Goal: Task Accomplishment & Management: Manage account settings

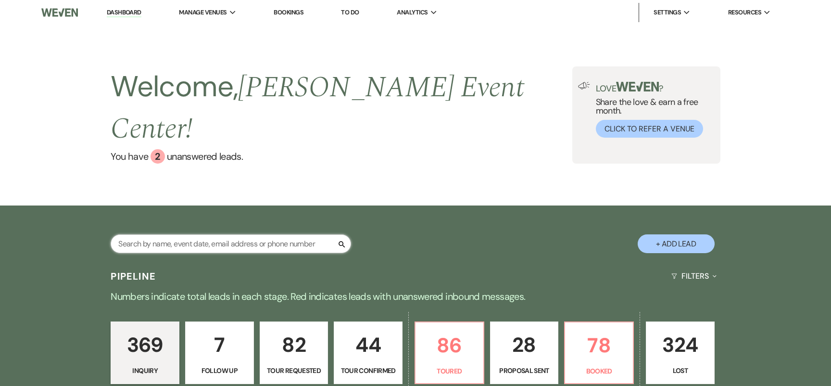
click at [226, 234] on input "text" at bounding box center [231, 243] width 240 height 19
type input "[PERSON_NAME]"
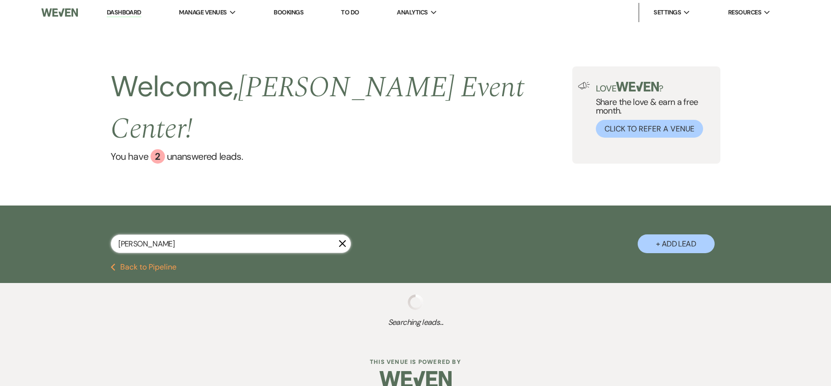
select select "8"
select select "1"
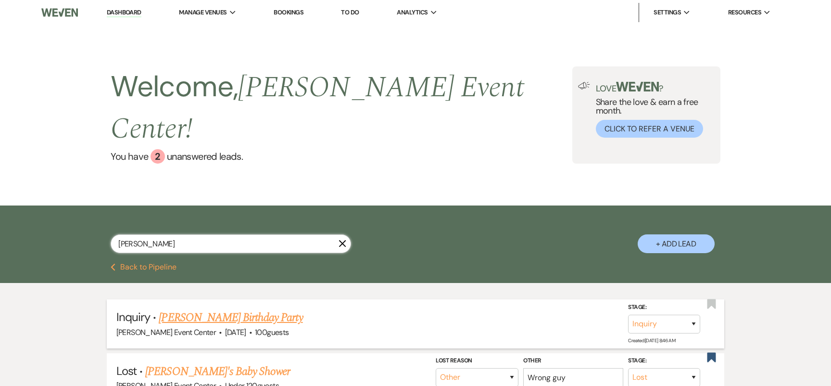
type input "[PERSON_NAME]"
click at [220, 309] on link "[PERSON_NAME] Birthday Party" at bounding box center [231, 317] width 144 height 17
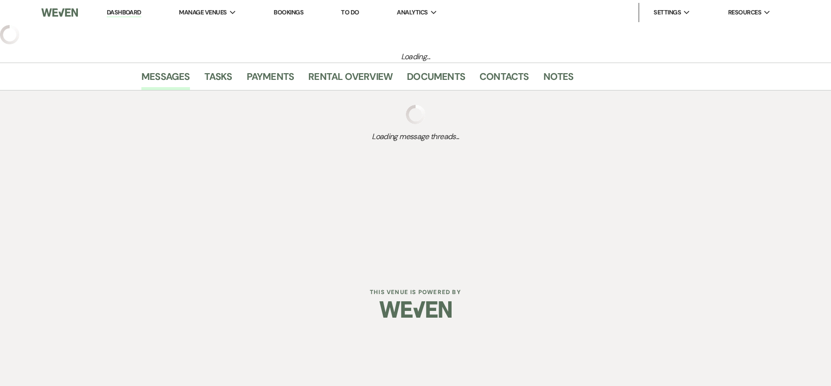
select select "5"
select select "4"
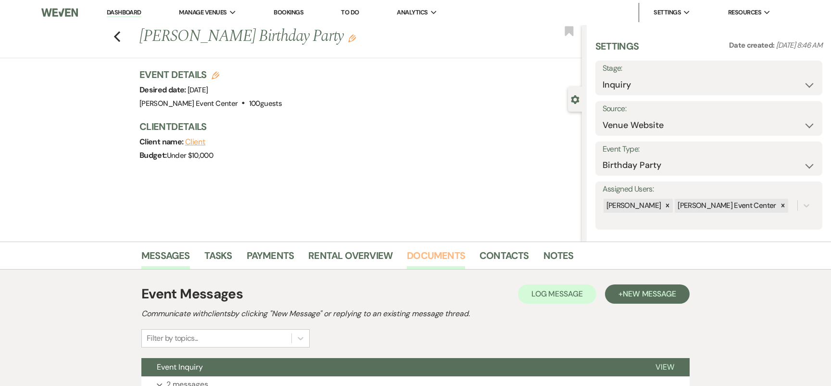
click at [446, 254] on link "Documents" at bounding box center [436, 258] width 58 height 21
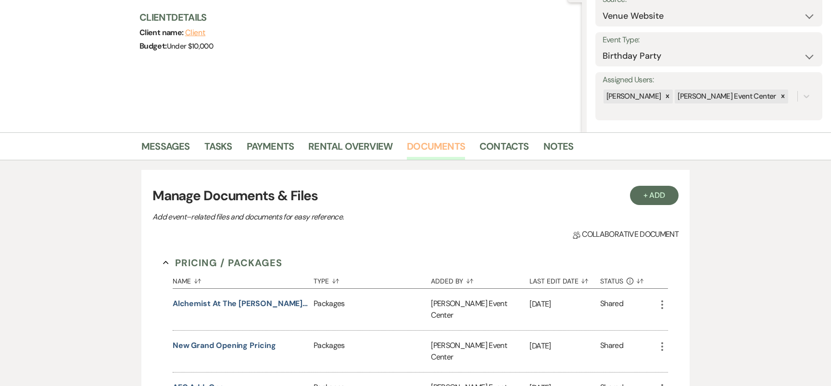
scroll to position [100, 0]
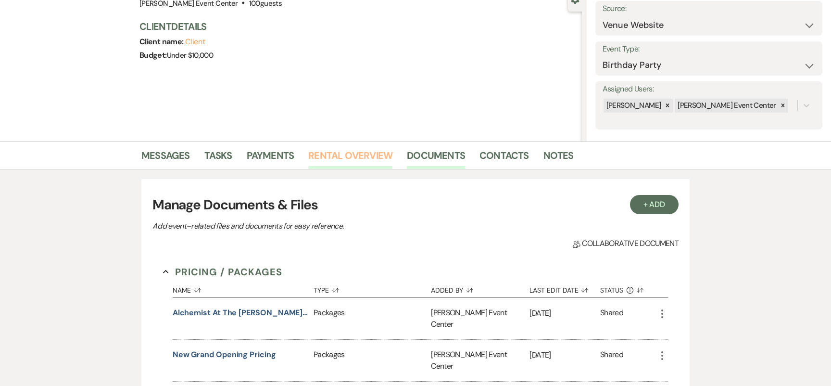
click at [360, 161] on link "Rental Overview" at bounding box center [350, 158] width 84 height 21
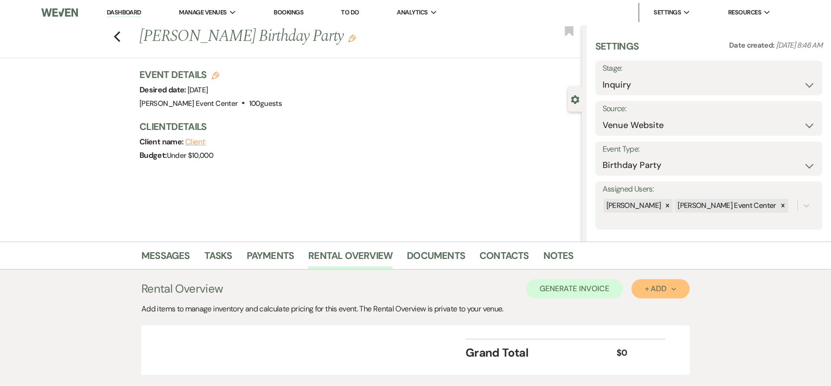
click at [652, 285] on div "+ Add Next" at bounding box center [660, 289] width 31 height 8
click at [643, 310] on button "Item" at bounding box center [655, 310] width 49 height 15
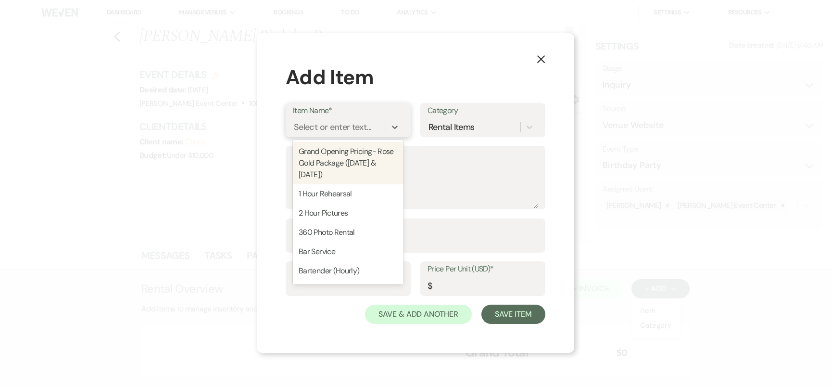
click at [361, 133] on div "Select or enter text..." at bounding box center [339, 126] width 93 height 17
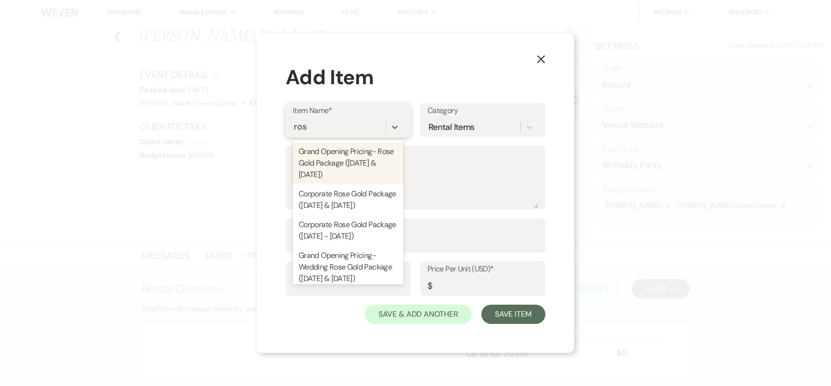
type input "rose"
click at [338, 161] on div "Grand Opening Pricing- Rose Gold Package ([DATE] & [DATE])" at bounding box center [348, 163] width 111 height 42
type textarea "Includes: 8 Hour Rental, Open Vendor Policy, AEC Ballroom, Up to 150 Guests, Pr…"
type input "Package"
type input "5500"
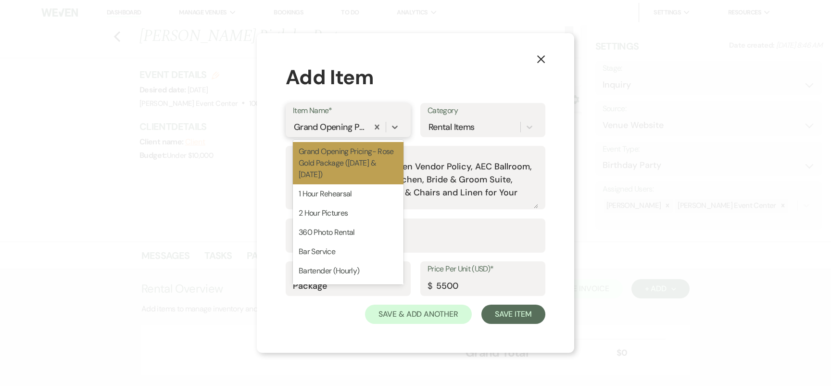
click at [340, 125] on div "Grand Opening Pricing- Rose Gold Package ([DATE] & [DATE])" at bounding box center [330, 126] width 72 height 13
click at [433, 177] on textarea "Includes: 8 Hour Rental, Open Vendor Policy, AEC Ballroom, Up to 150 Guests, Pr…" at bounding box center [415, 184] width 245 height 48
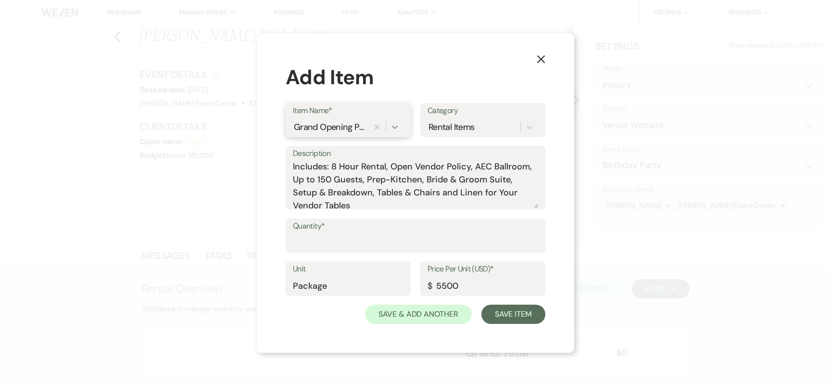
click at [394, 127] on icon at bounding box center [395, 126] width 6 height 3
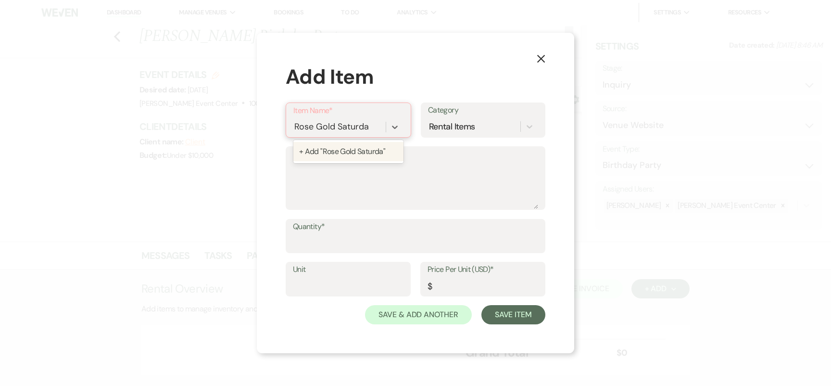
type input "Rose Gold [DATE]"
click at [355, 151] on div "+ Add "Rose Gold [DATE]"" at bounding box center [348, 151] width 110 height 19
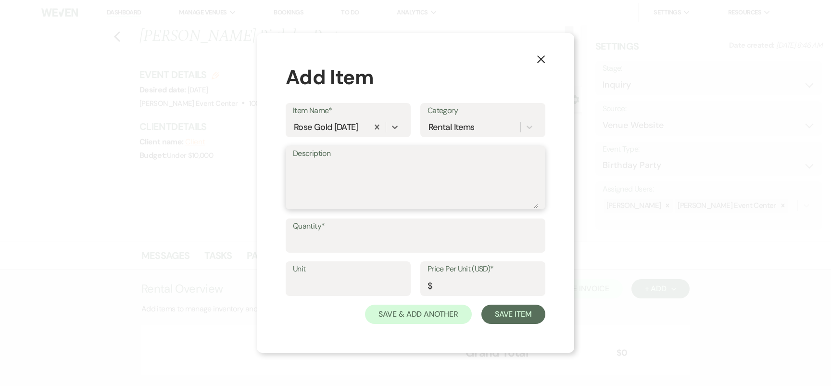
click at [354, 180] on textarea "Description" at bounding box center [415, 184] width 245 height 48
click at [329, 233] on input "Quantity*" at bounding box center [415, 242] width 245 height 19
type input "1"
click at [336, 281] on input "Unit" at bounding box center [348, 285] width 111 height 19
type input "Package"
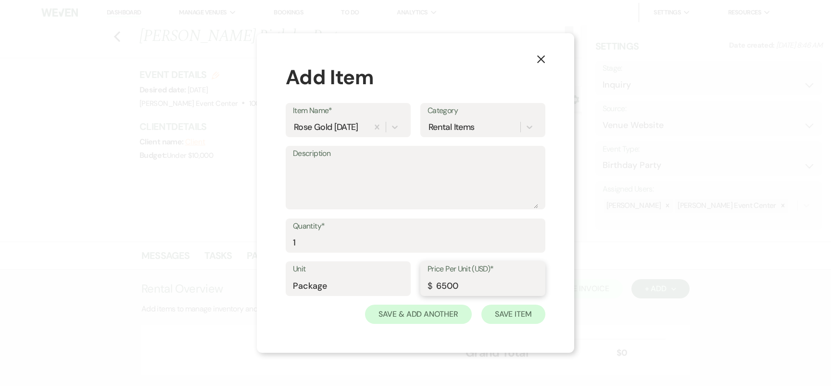
type input "6500"
click at [534, 318] on button "Save Item" at bounding box center [513, 313] width 64 height 19
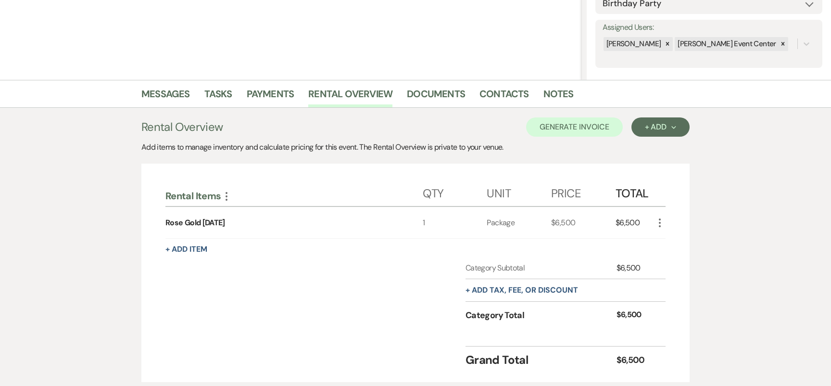
scroll to position [168, 0]
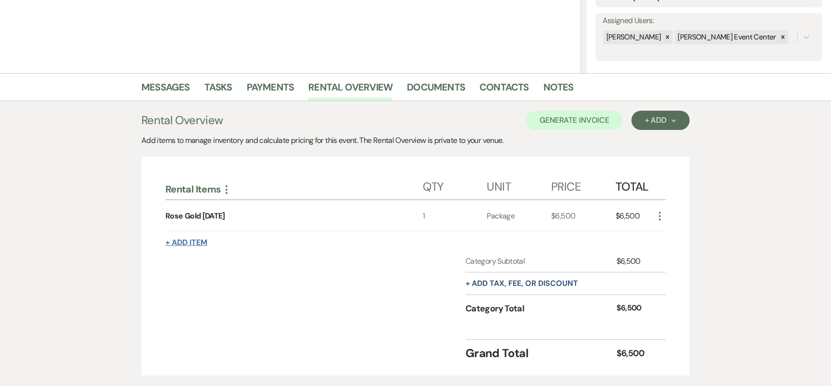
click at [197, 239] on button "+ Add Item" at bounding box center [186, 242] width 42 height 8
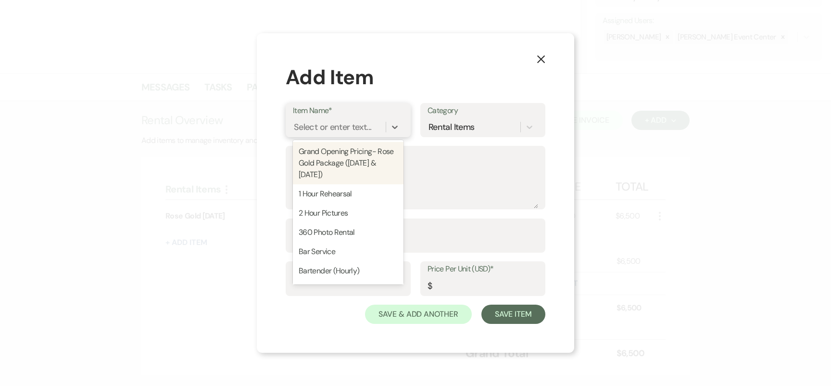
click at [349, 119] on div "Select or enter text..." at bounding box center [339, 126] width 93 height 17
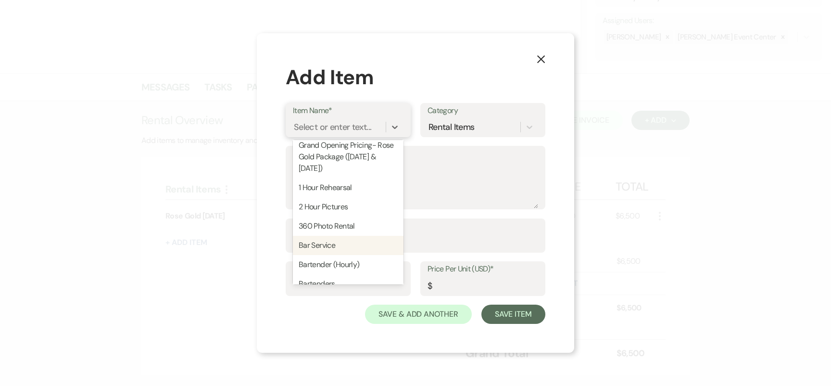
scroll to position [0, 0]
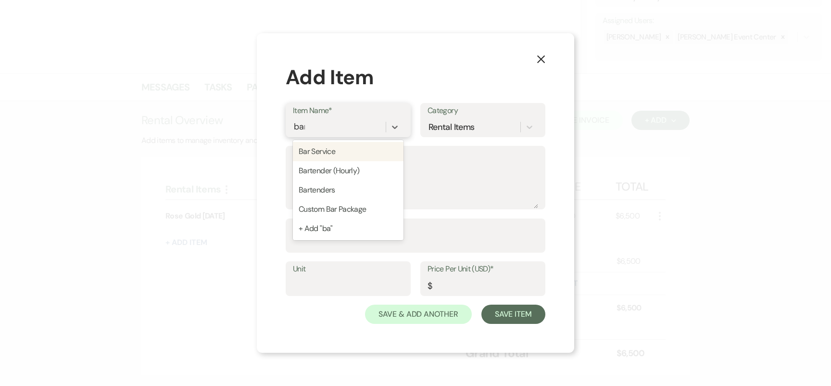
type input "bart"
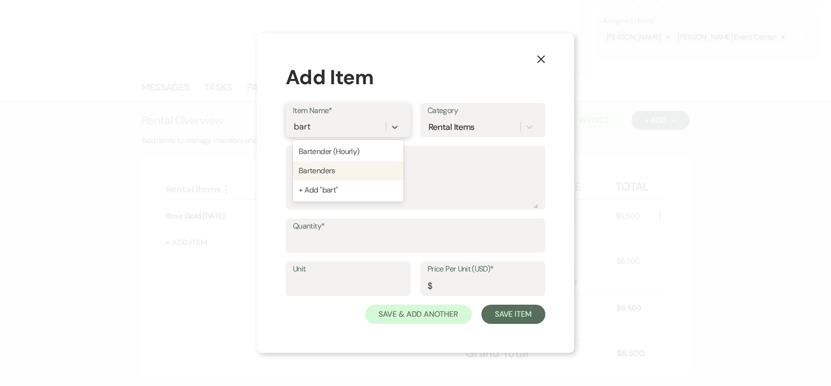
click at [331, 171] on div "Bartenders" at bounding box center [348, 170] width 111 height 19
type textarea "1 Bartender per 75 Guests Bartender fee $200 for the first (4) hours, per barte…"
type input "1"
type input "200"
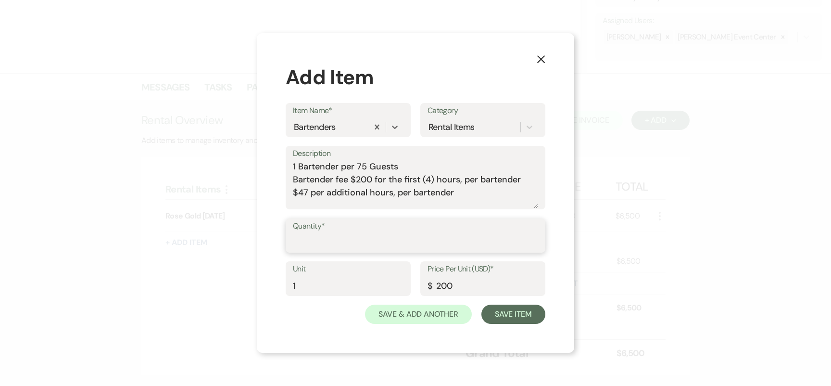
click at [341, 241] on input "Quantity*" at bounding box center [415, 242] width 245 height 19
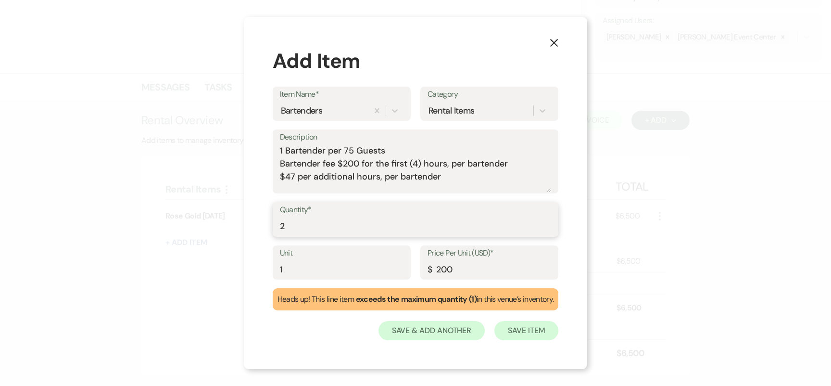
type input "2"
click at [523, 332] on button "Save Item" at bounding box center [526, 330] width 64 height 19
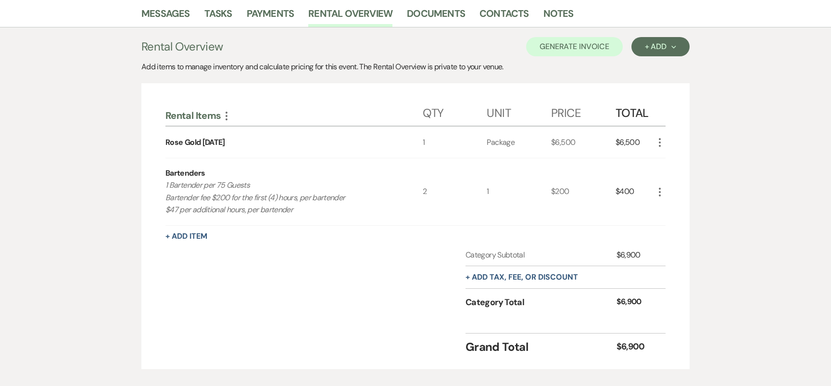
scroll to position [243, 0]
click at [188, 235] on button "+ Add Item" at bounding box center [186, 235] width 42 height 8
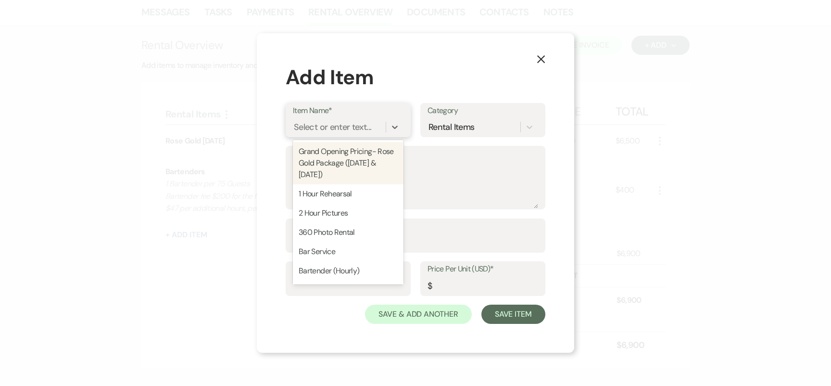
click at [339, 124] on div "Select or enter text..." at bounding box center [332, 126] width 77 height 13
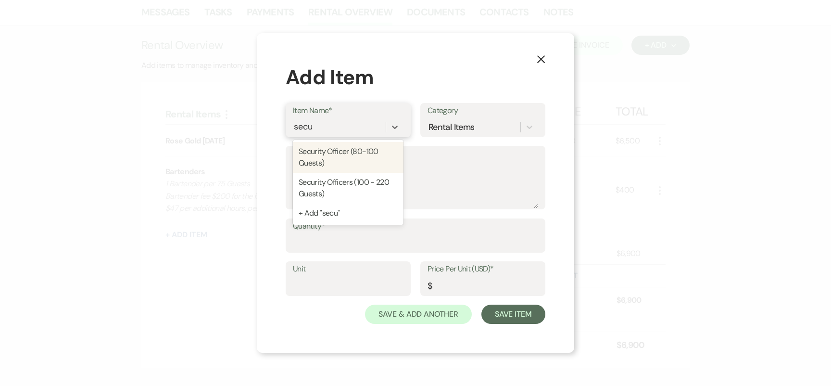
type input "secur"
click at [352, 162] on div "Security Officer (80-100 Guests)" at bounding box center [348, 157] width 111 height 31
type textarea "If alcohol is being served, security is to be hired by [PERSON_NAME] Event Cent…"
type input "6"
type input "80"
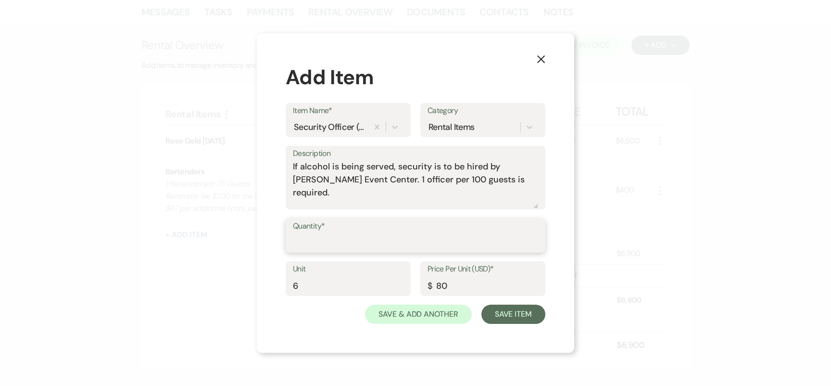
click at [334, 235] on input "Quantity*" at bounding box center [415, 242] width 245 height 19
type input "1"
click at [318, 287] on input "6" at bounding box center [348, 285] width 111 height 19
type input "3"
click at [497, 312] on button "Save Item" at bounding box center [513, 313] width 64 height 19
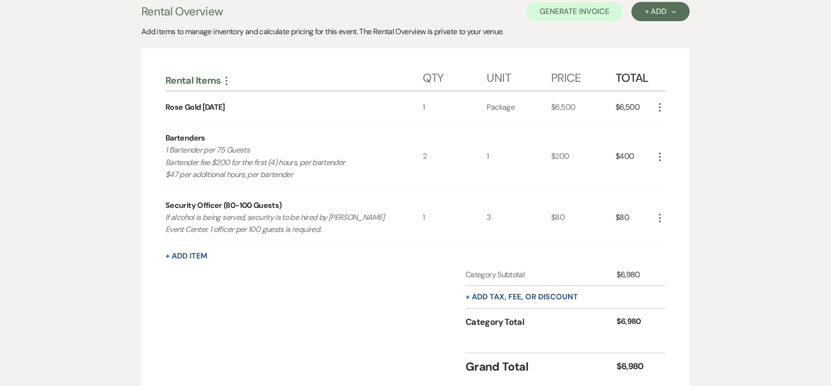
scroll to position [279, 0]
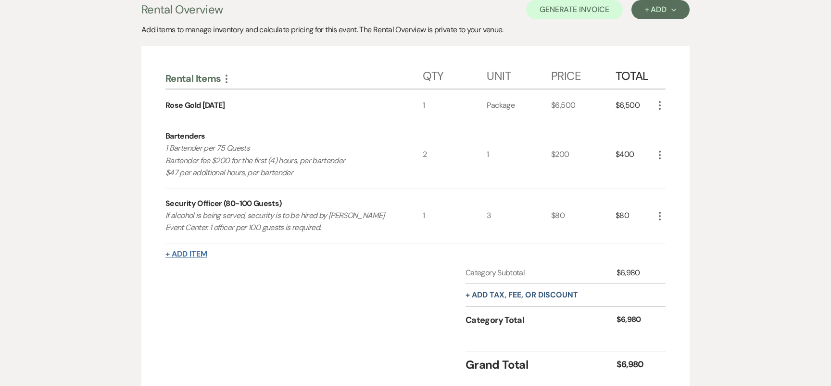
click at [187, 256] on button "+ Add Item" at bounding box center [186, 254] width 42 height 8
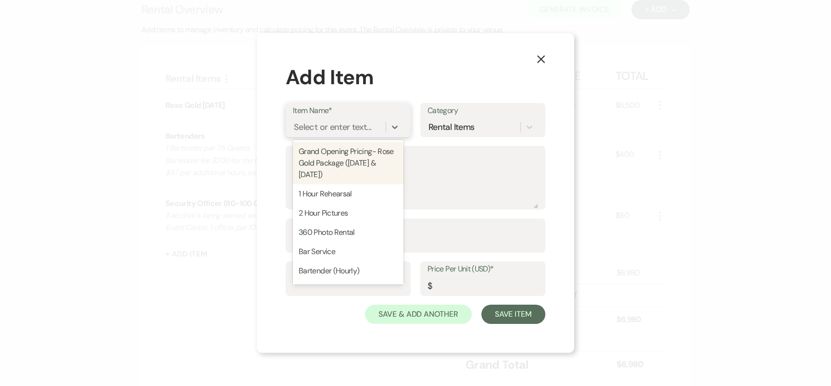
click at [348, 121] on div "Select or enter text..." at bounding box center [332, 126] width 77 height 13
click at [544, 51] on button "X" at bounding box center [541, 58] width 14 height 17
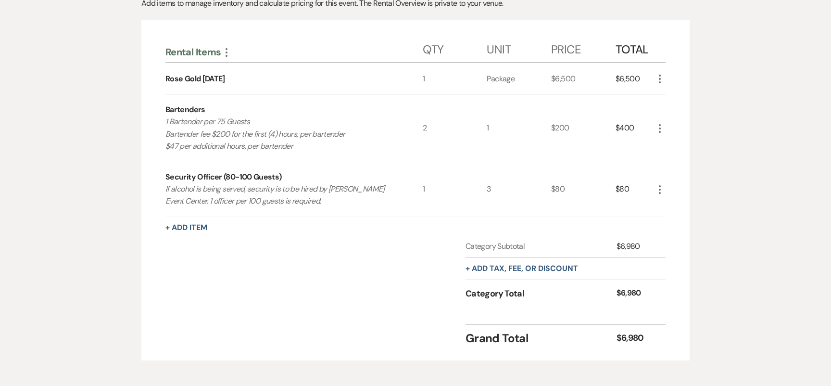
scroll to position [306, 0]
click at [191, 232] on div "Rental Items More Qty Unit Price Total Rose Gold [DATE] 1 Package $6,500 $6,500…" at bounding box center [415, 189] width 500 height 314
click at [192, 228] on button "+ Add Item" at bounding box center [186, 227] width 42 height 8
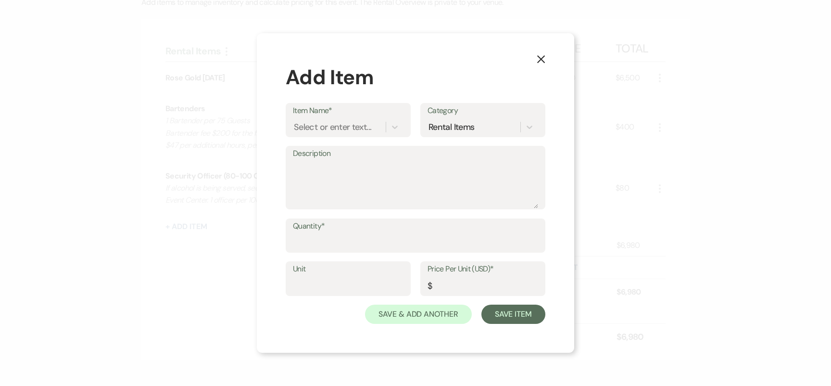
click at [320, 138] on div "Item Name* Select or enter text... Category Rental Items" at bounding box center [416, 124] width 260 height 43
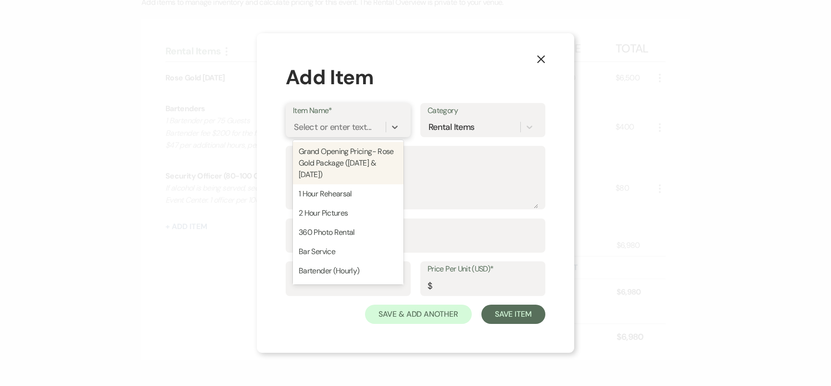
click at [321, 135] on div "Select or enter text..." at bounding box center [339, 126] width 93 height 17
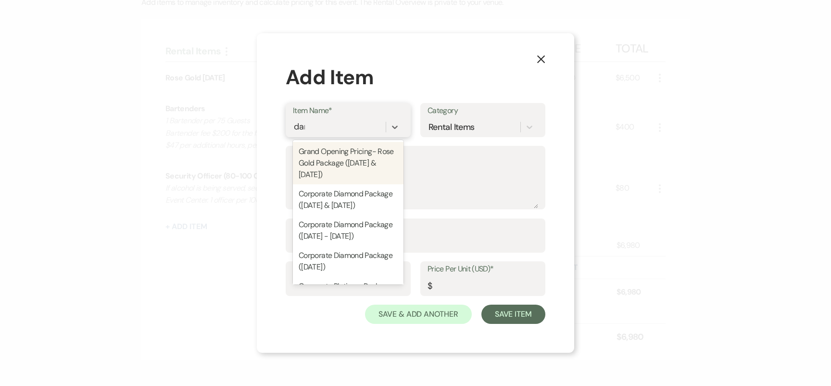
type input "dama"
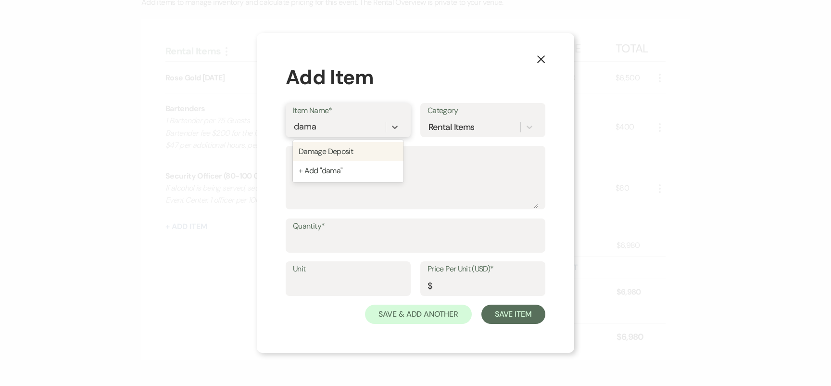
click at [366, 147] on div "Damage Deposit" at bounding box center [348, 151] width 111 height 19
type textarea "A refundable sum held as security against any potential damages incurred during…"
type input "1"
type input "1000"
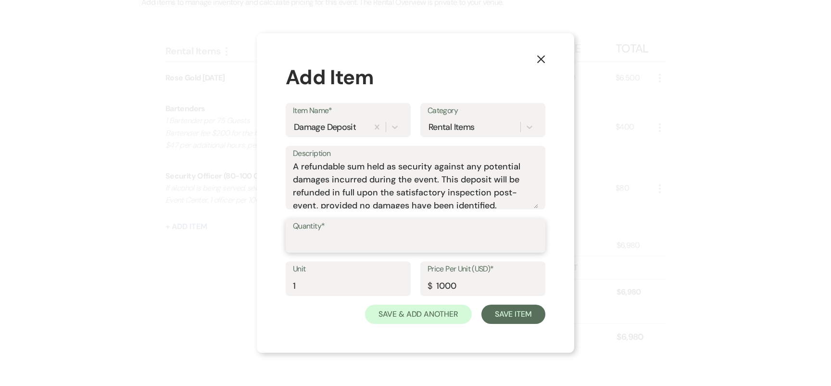
click at [326, 242] on input "Quantity*" at bounding box center [415, 242] width 245 height 19
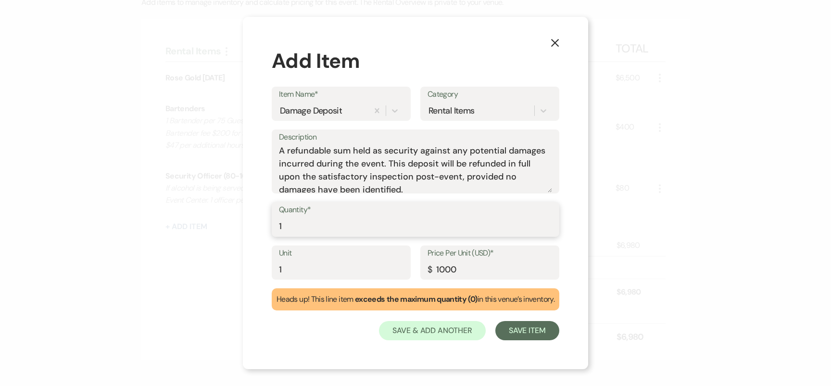
type input "1"
drag, startPoint x: 308, startPoint y: 272, endPoint x: 277, endPoint y: 272, distance: 30.3
click at [279, 272] on input "1" at bounding box center [341, 269] width 125 height 19
type input "Deposit"
click at [524, 332] on button "Save Item" at bounding box center [527, 330] width 64 height 19
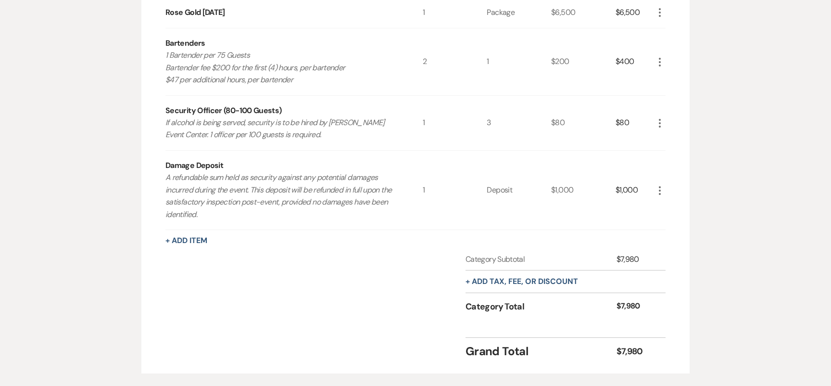
scroll to position [394, 0]
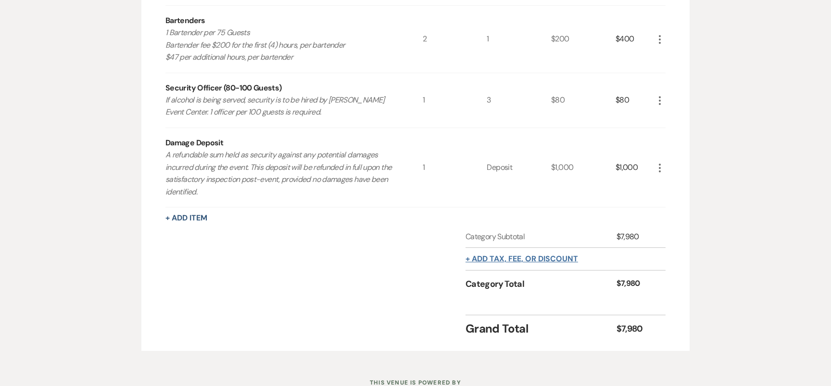
click at [520, 258] on button "+ Add tax, fee, or discount" at bounding box center [521, 259] width 113 height 8
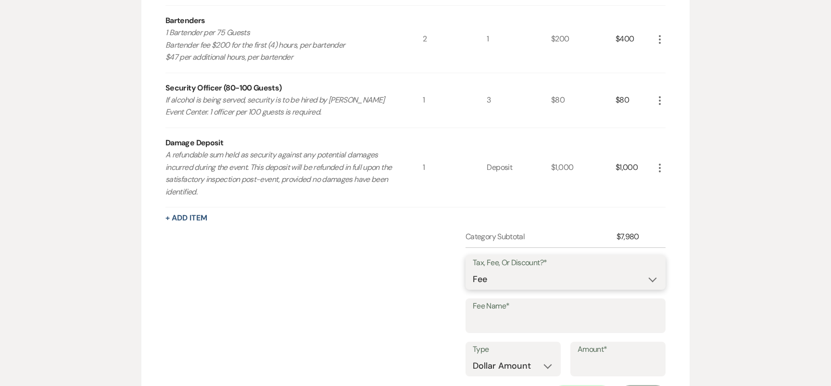
click at [514, 274] on select "Fee Discount Tax" at bounding box center [566, 279] width 186 height 19
select select "3"
click at [506, 310] on label "Fee Name*" at bounding box center [566, 306] width 186 height 14
click at [506, 313] on input "Fee Name*" at bounding box center [566, 322] width 186 height 19
type input "tax"
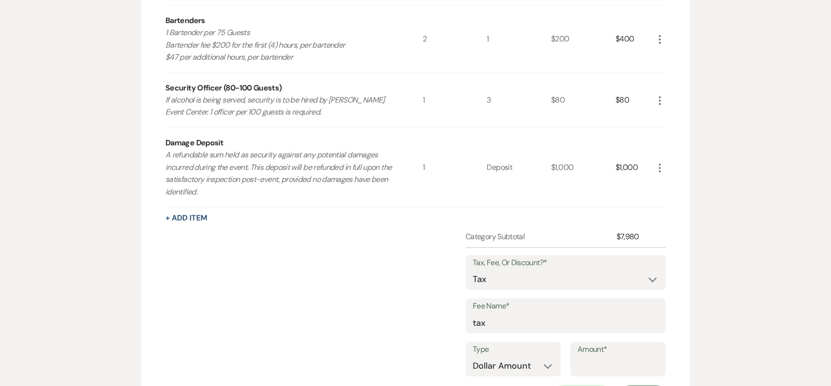
click at [508, 353] on label "Type" at bounding box center [513, 349] width 81 height 14
click at [540, 366] on select "Dollar Amount Percentage" at bounding box center [513, 365] width 81 height 19
select select "false"
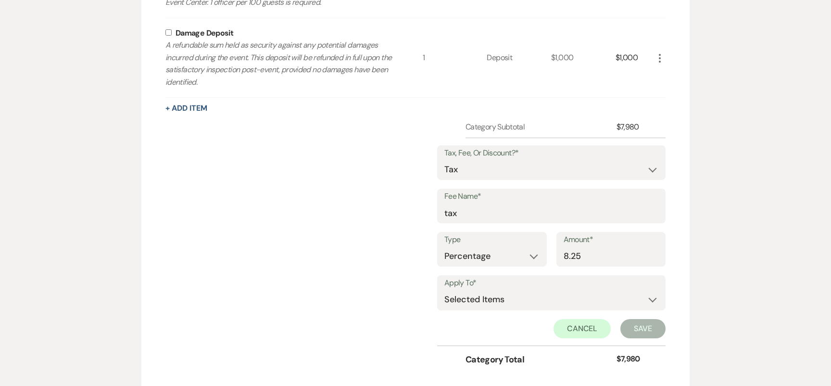
scroll to position [507, 0]
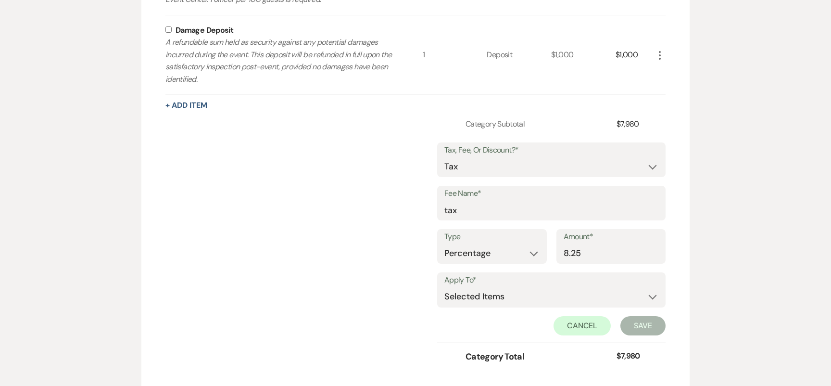
type input "8.25"
click at [537, 289] on select "Selected Items Category Subtotal (before all Taxes/Fees/Discounts) Category Tot…" at bounding box center [551, 296] width 214 height 19
select select "1"
click at [636, 325] on button "Save" at bounding box center [642, 325] width 45 height 19
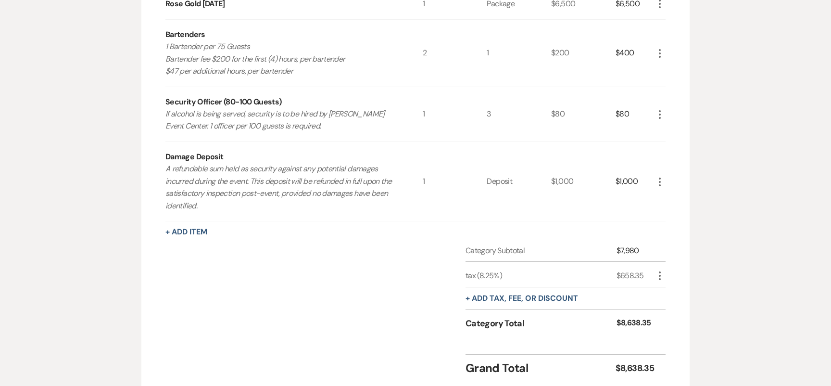
scroll to position [379, 0]
click at [205, 231] on button "+ Add Item" at bounding box center [186, 233] width 42 height 8
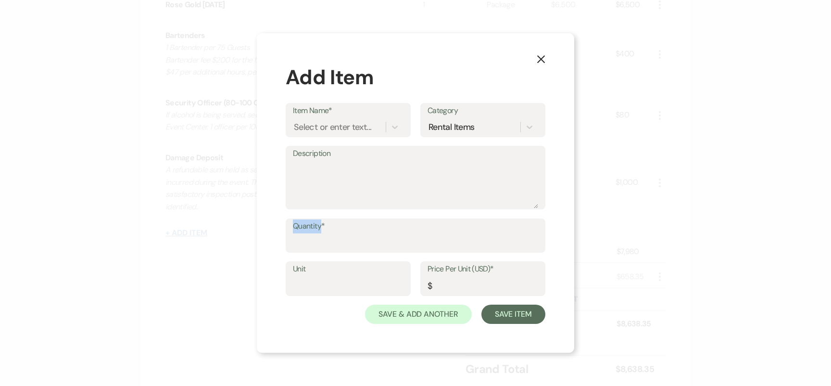
click at [205, 231] on div "X Add Item Item Name* Select or enter text... Category Rental Items Description…" at bounding box center [415, 193] width 831 height 386
click at [322, 134] on div "Select or enter text..." at bounding box center [339, 126] width 93 height 17
type input "Cash Bar"
click at [336, 154] on div "+ Add "Cash Bar"" at bounding box center [348, 151] width 111 height 19
click at [336, 187] on textarea "Description" at bounding box center [415, 184] width 245 height 48
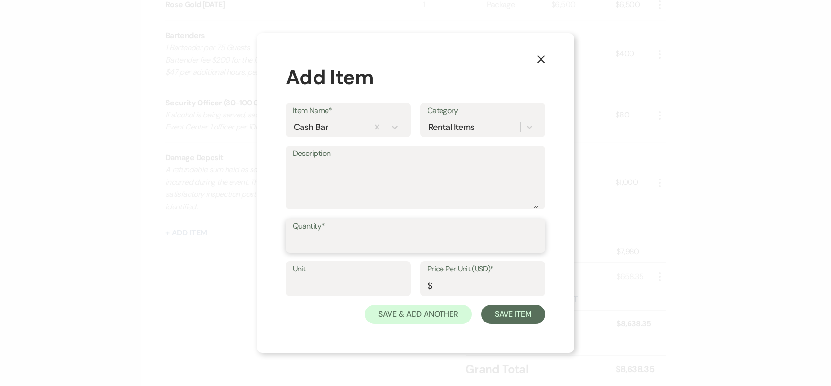
click at [313, 250] on input "Quantity*" at bounding box center [415, 242] width 245 height 19
type input "1"
click at [341, 290] on input "Unit" at bounding box center [348, 285] width 111 height 19
click at [464, 284] on input "Price Per Unit (USD)*" at bounding box center [482, 285] width 111 height 19
type input "750"
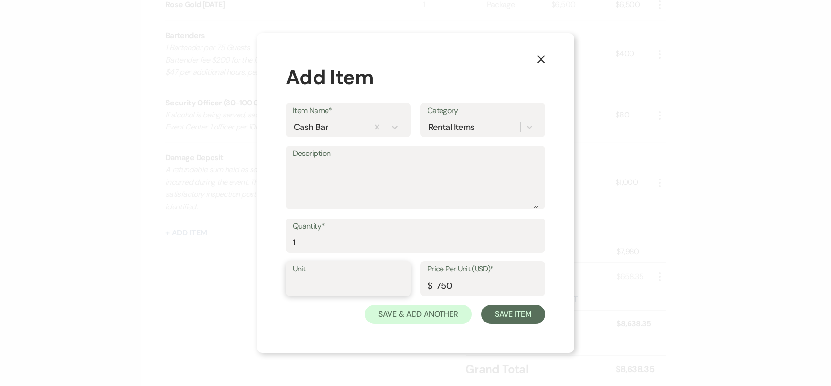
click at [357, 287] on input "Unit" at bounding box center [348, 285] width 111 height 19
type input "Cash Bar"
click at [502, 316] on button "Save Item" at bounding box center [513, 313] width 64 height 19
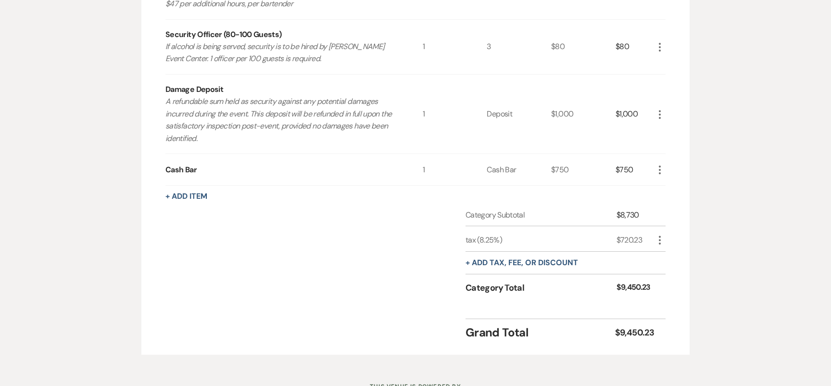
scroll to position [454, 0]
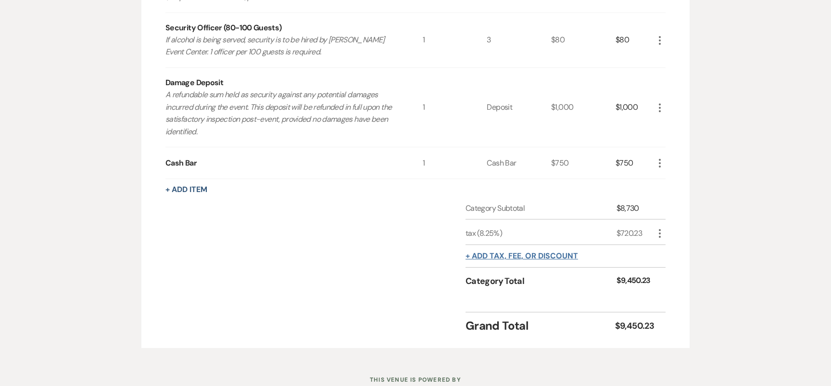
click at [528, 254] on button "+ Add tax, fee, or discount" at bounding box center [521, 256] width 113 height 8
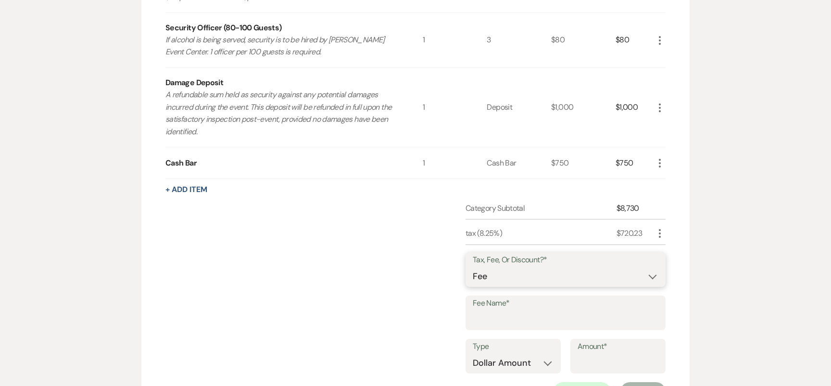
click at [528, 273] on select "Fee Discount Tax" at bounding box center [566, 276] width 186 height 19
select select "2"
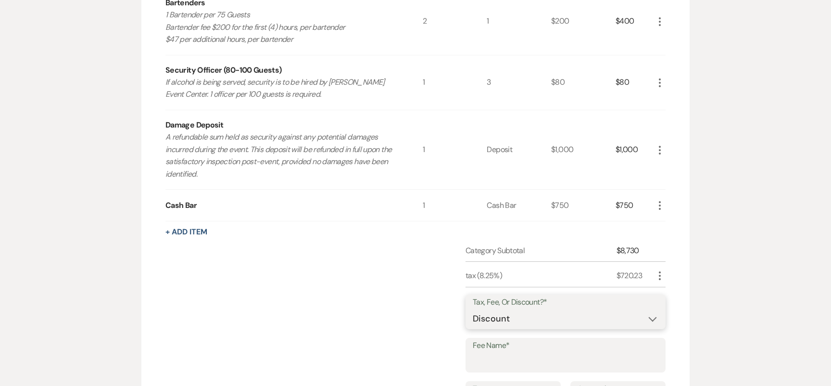
scroll to position [408, 0]
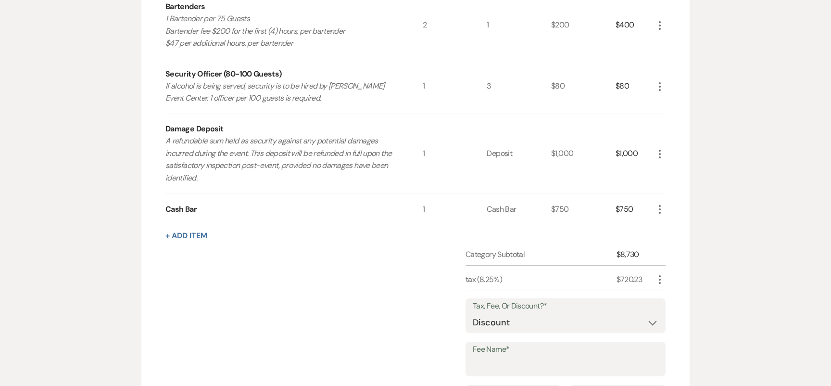
click at [175, 237] on button "+ Add Item" at bounding box center [186, 236] width 42 height 8
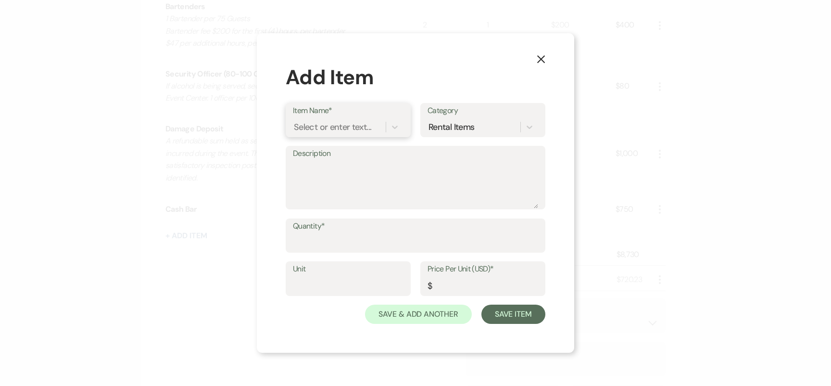
click at [346, 131] on div "Select or enter text..." at bounding box center [332, 126] width 77 height 13
type input "LEd"
click at [348, 152] on div "LED Wall Panel Screen" at bounding box center [348, 151] width 111 height 19
type input "1500"
click at [329, 244] on input "Quantity*" at bounding box center [415, 242] width 245 height 19
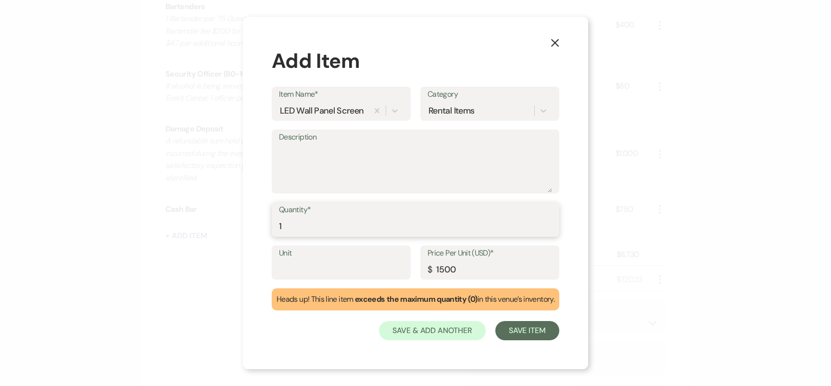
type input "1"
click at [323, 273] on input "Unit" at bounding box center [341, 269] width 125 height 19
type input "Panel"
click at [519, 329] on button "Save Item" at bounding box center [527, 330] width 64 height 19
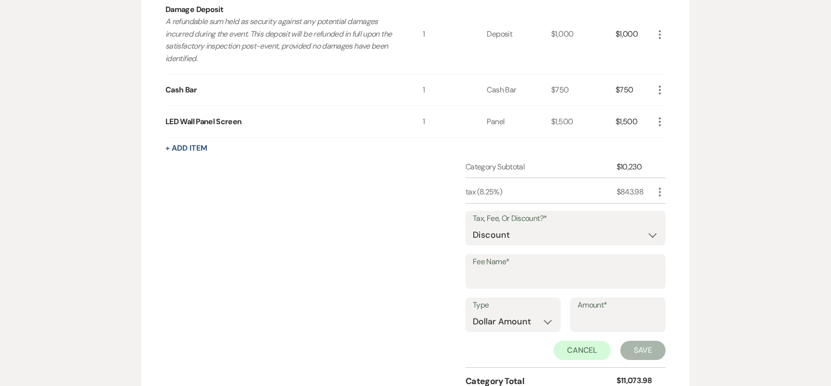
scroll to position [537, 0]
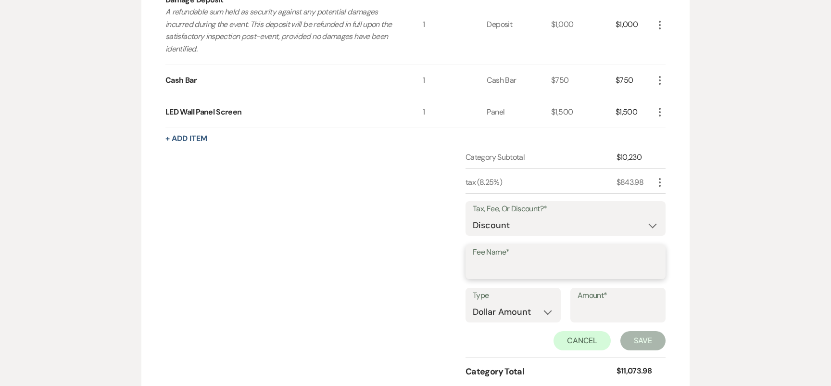
click at [532, 267] on input "Fee Name*" at bounding box center [566, 268] width 186 height 19
type input "LED Panel"
click at [590, 306] on input "Amount*" at bounding box center [617, 311] width 81 height 19
type input "1500"
click at [631, 340] on button "Save" at bounding box center [642, 340] width 45 height 19
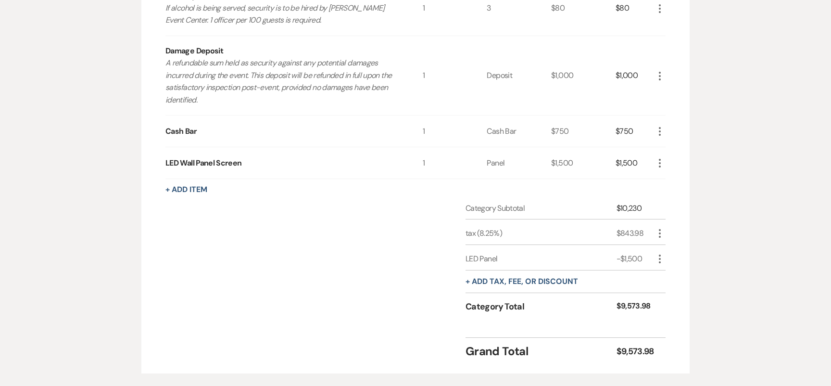
scroll to position [466, 0]
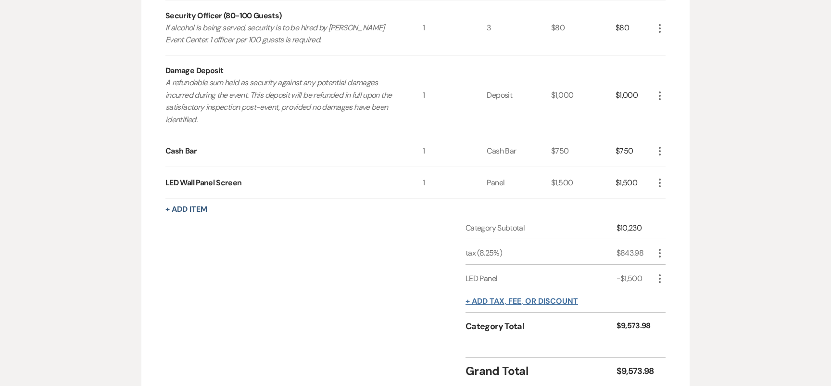
click at [517, 301] on button "+ Add tax, fee, or discount" at bounding box center [521, 301] width 113 height 8
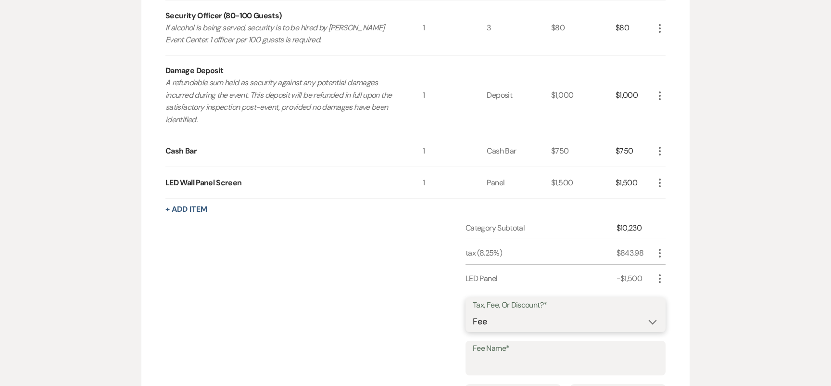
click at [500, 324] on select "Fee Discount Tax" at bounding box center [566, 321] width 186 height 19
select select "2"
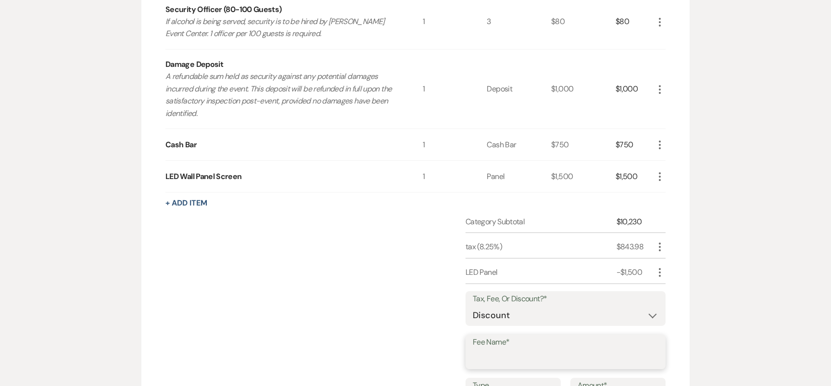
click at [501, 351] on input "Fee Name*" at bounding box center [566, 358] width 186 height 19
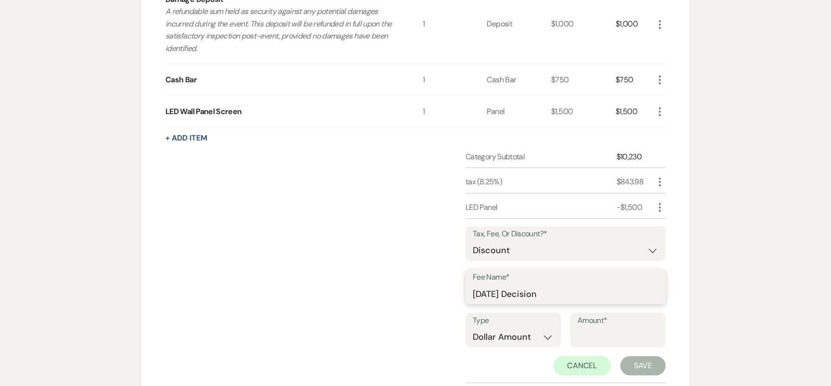
scroll to position [563, 0]
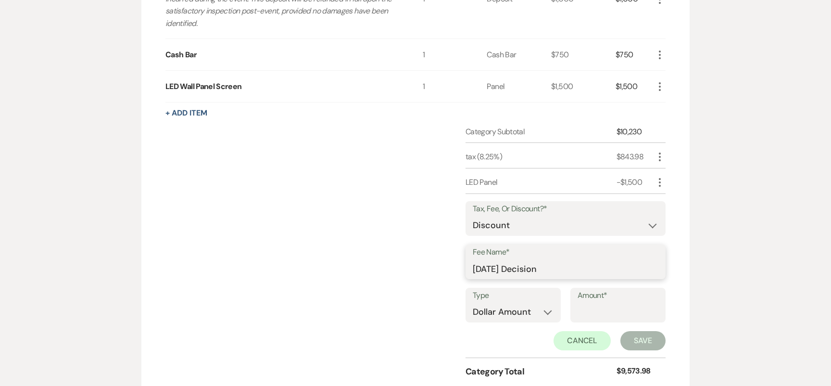
type input "[DATE] Decision"
click at [570, 305] on div "Amount*" at bounding box center [617, 305] width 95 height 35
click at [563, 308] on div "Type Dollar Amount Percentage Amount*" at bounding box center [565, 309] width 200 height 43
click at [577, 310] on input "Amount*" at bounding box center [617, 311] width 81 height 19
type input "1000"
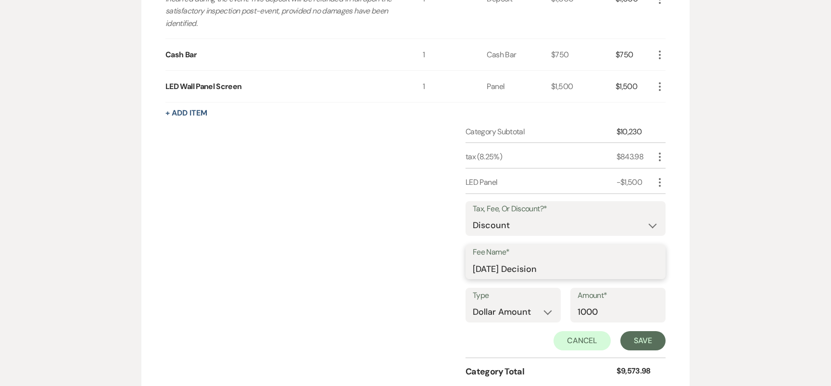
click at [576, 266] on input "[DATE] Decision" at bounding box center [566, 268] width 186 height 19
type input "[DATE] Decision Discount"
click at [625, 338] on button "Save" at bounding box center [642, 340] width 45 height 19
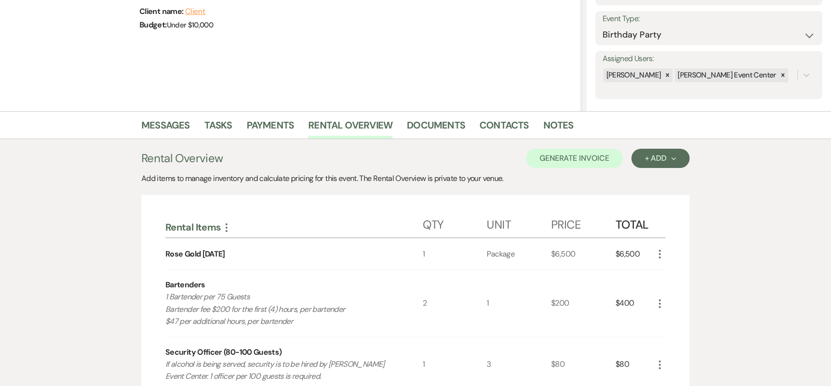
scroll to position [0, 0]
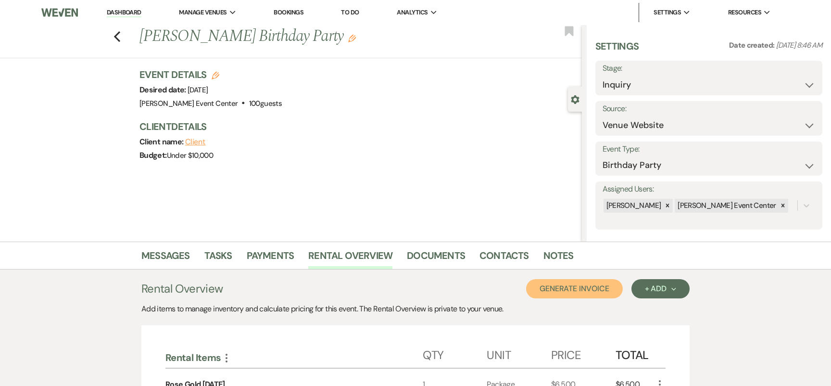
click at [579, 291] on button "Generate Invoice" at bounding box center [574, 288] width 97 height 19
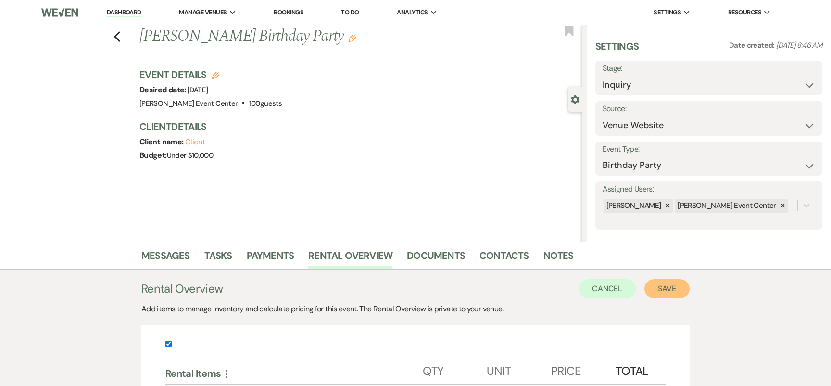
click at [677, 293] on button "Save" at bounding box center [666, 288] width 45 height 19
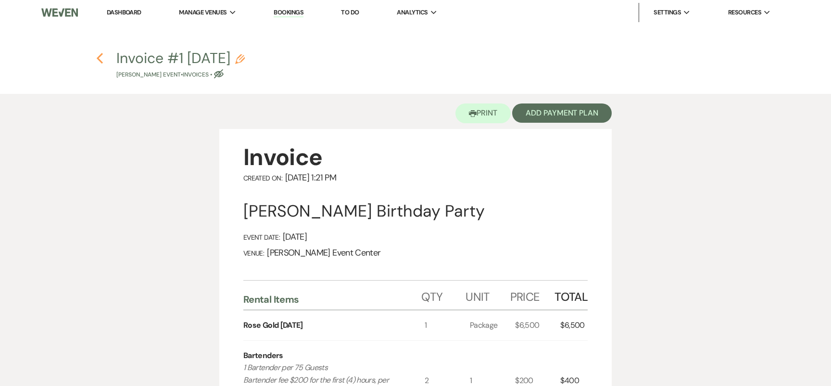
click at [101, 57] on icon "Previous" at bounding box center [99, 58] width 7 height 12
select select "5"
select select "4"
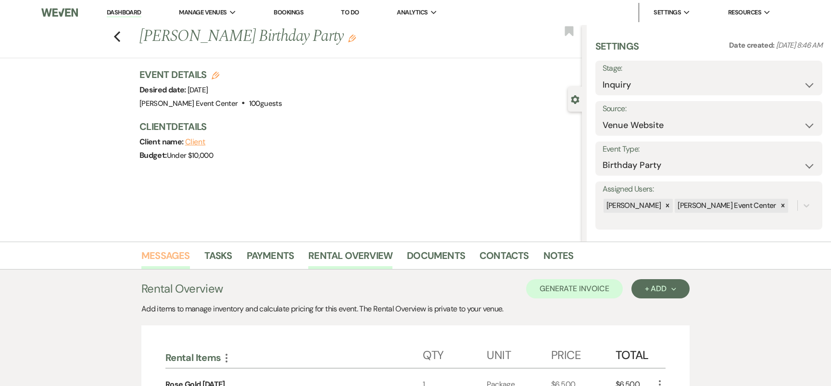
click at [154, 252] on link "Messages" at bounding box center [165, 258] width 49 height 21
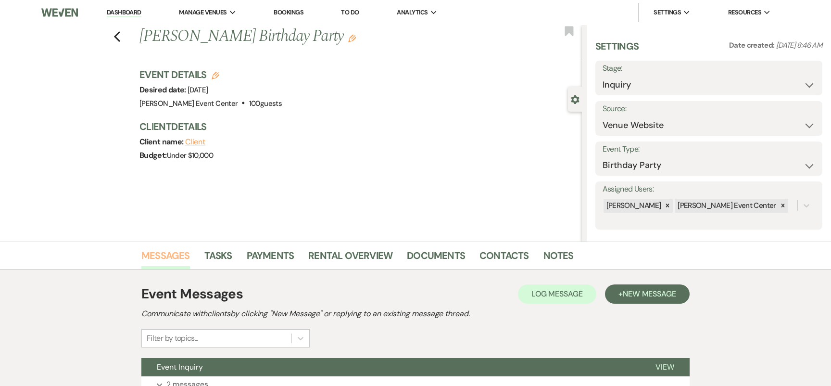
scroll to position [83, 0]
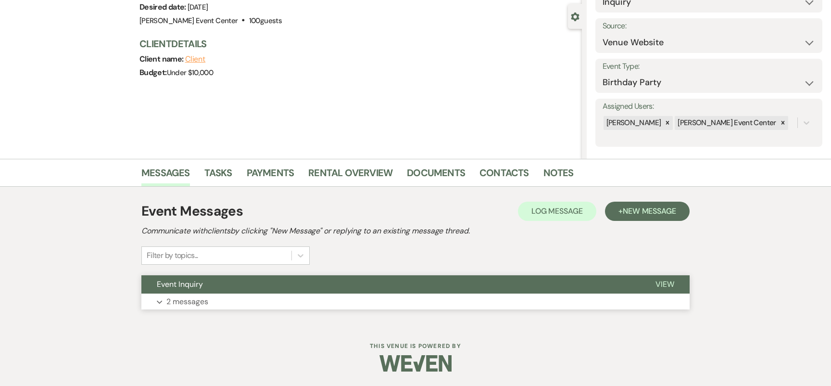
click at [169, 304] on p "2 messages" at bounding box center [187, 301] width 42 height 13
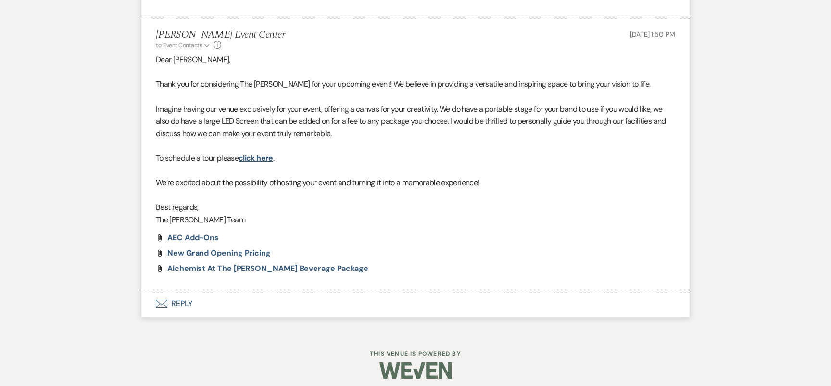
scroll to position [547, 0]
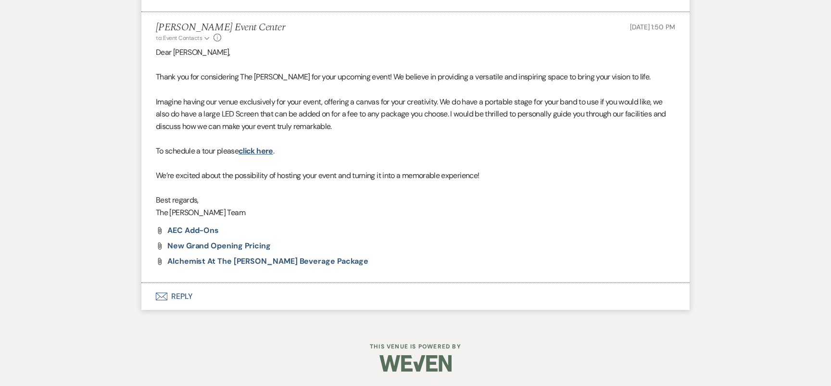
click at [182, 292] on button "Envelope Reply" at bounding box center [415, 296] width 548 height 27
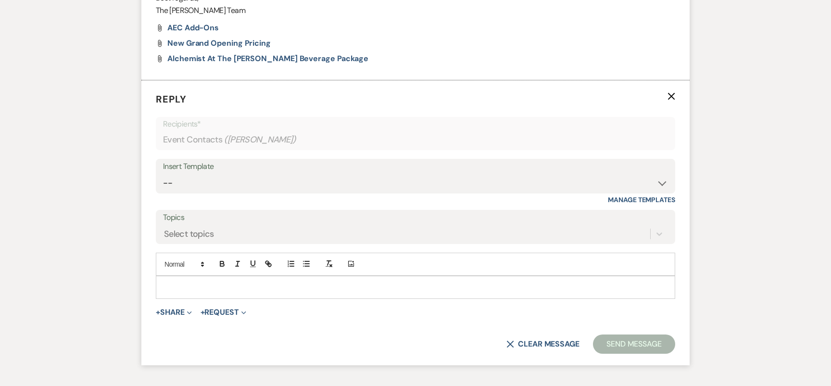
scroll to position [753, 0]
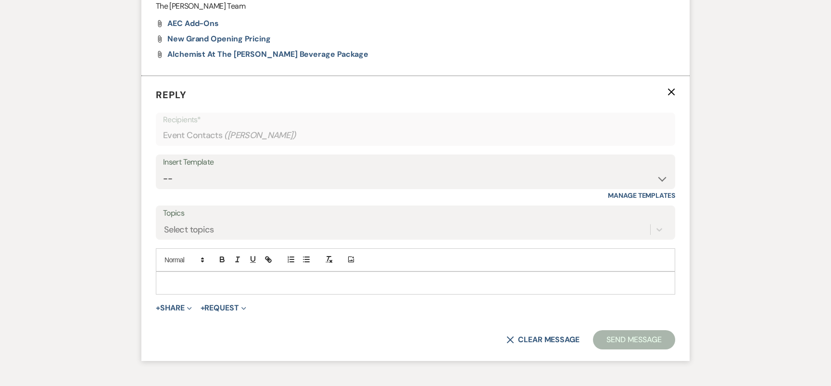
click at [192, 280] on p at bounding box center [415, 282] width 504 height 11
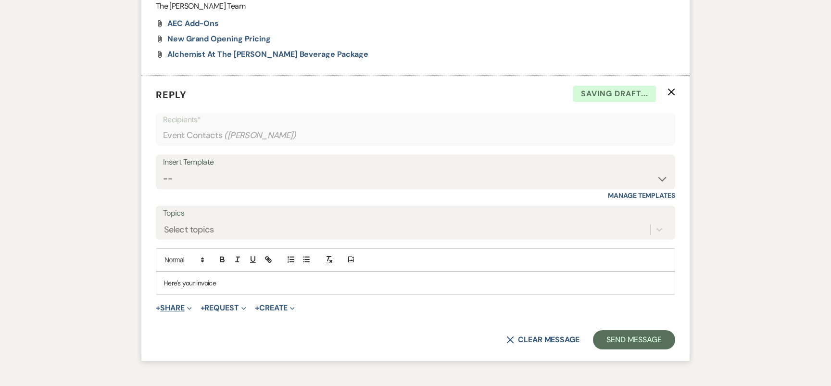
click at [180, 310] on button "+ Share Expand" at bounding box center [174, 308] width 36 height 8
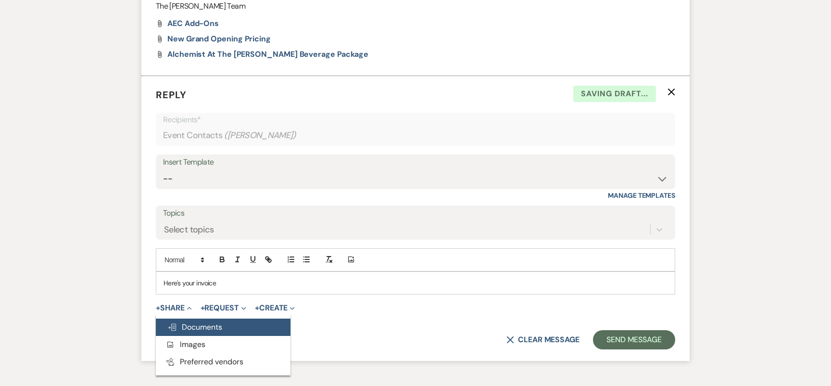
click at [191, 328] on span "Doc Upload Documents" at bounding box center [194, 327] width 55 height 10
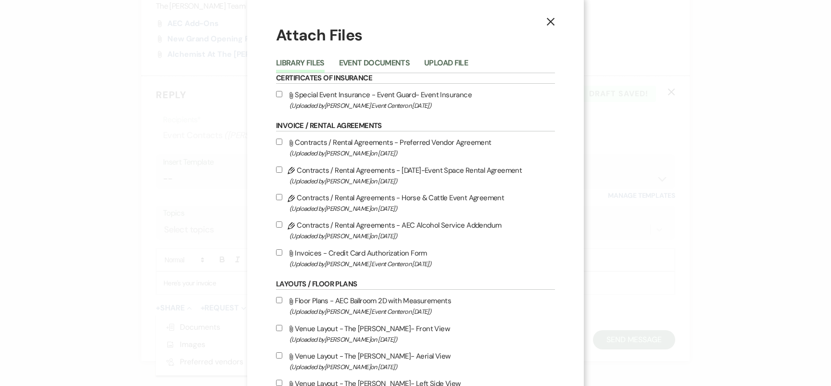
scroll to position [6, 0]
click at [356, 65] on button "Event Documents" at bounding box center [374, 64] width 71 height 13
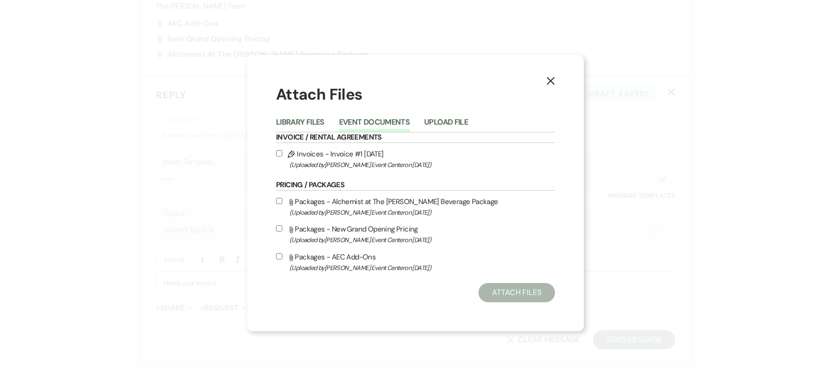
click at [281, 156] on label "Pencil Invoices - Invoice #1 [DATE] (Uploaded by [PERSON_NAME] Event Center on …" at bounding box center [415, 159] width 279 height 23
click at [281, 156] on input "Pencil Invoices - Invoice #1 [DATE] (Uploaded by [PERSON_NAME] Event Center on …" at bounding box center [279, 153] width 6 height 6
checkbox input "true"
click at [489, 286] on button "Attach Files" at bounding box center [516, 292] width 76 height 19
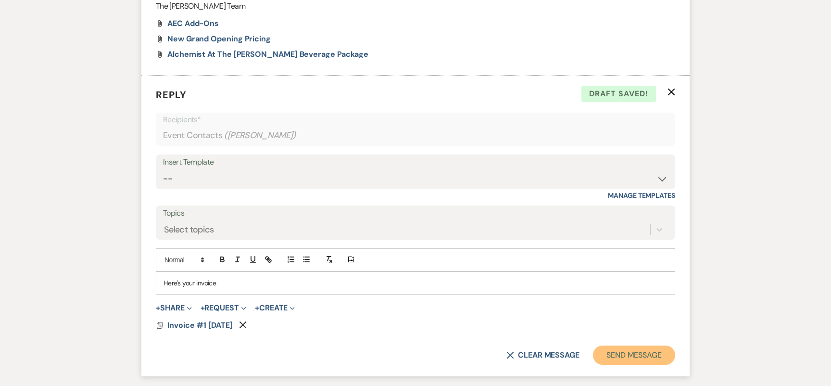
click at [645, 359] on button "Send Message" at bounding box center [634, 354] width 82 height 19
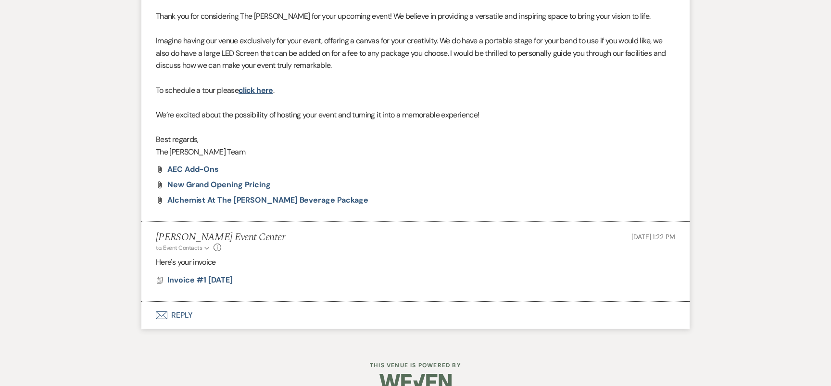
scroll to position [609, 0]
